Goal: Information Seeking & Learning: Find specific fact

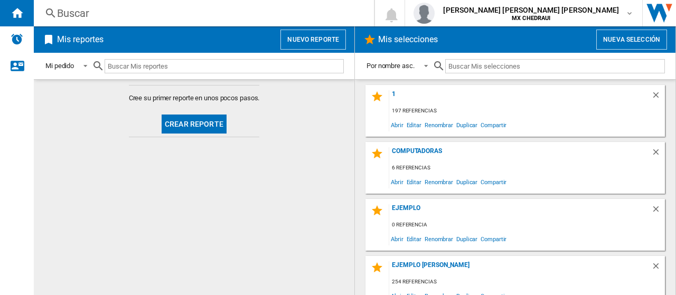
click at [289, 63] on input "text" at bounding box center [224, 66] width 239 height 14
type input "l"
click at [322, 43] on button "Nuevo reporte" at bounding box center [312, 40] width 65 height 20
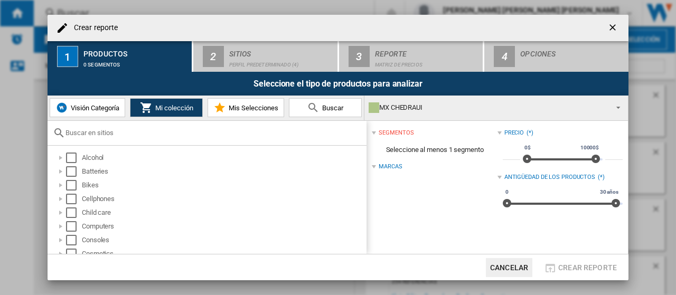
click at [312, 103] on md-icon at bounding box center [313, 107] width 13 height 13
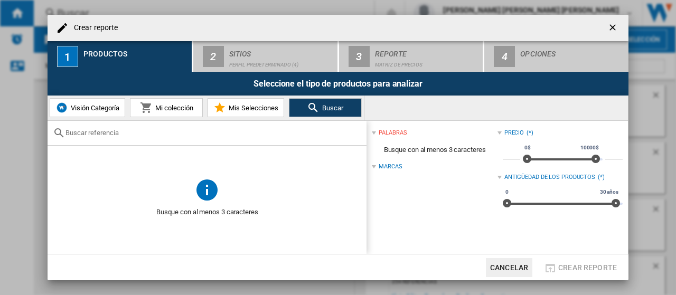
click at [610, 24] on ng-md-icon "getI18NText('BUTTONS.CLOSE_DIALOG')" at bounding box center [613, 28] width 13 height 13
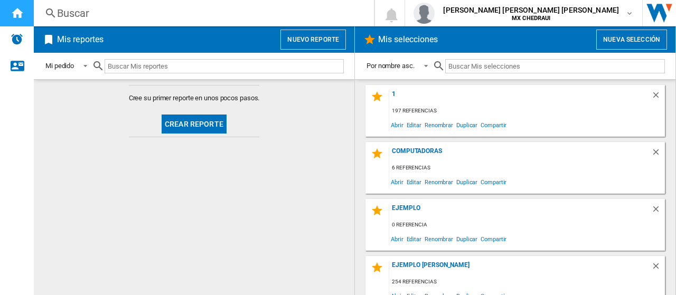
click at [23, 12] on div "Inicio" at bounding box center [17, 13] width 34 height 26
click at [77, 10] on div "Buscar" at bounding box center [201, 13] width 289 height 15
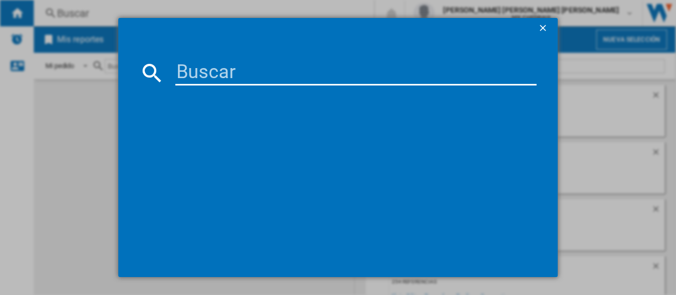
click at [196, 67] on input at bounding box center [355, 72] width 361 height 25
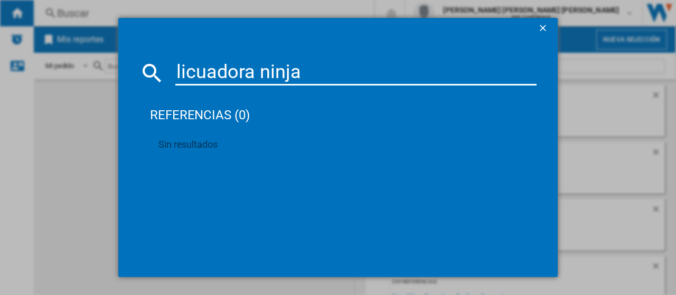
drag, startPoint x: 257, startPoint y: 78, endPoint x: 108, endPoint y: 88, distance: 149.2
click at [108, 88] on div "licuadora ninja referencias (0) Sin resultados" at bounding box center [338, 147] width 676 height 295
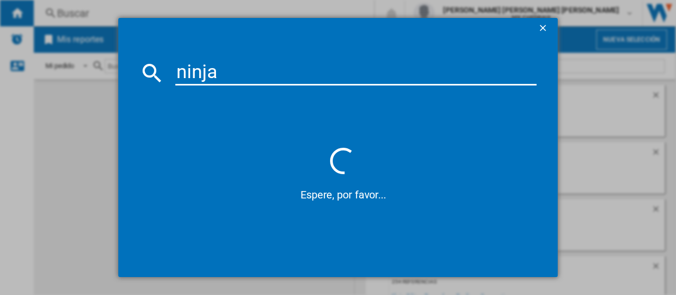
type input "ninja"
